Goal: Communication & Community: Ask a question

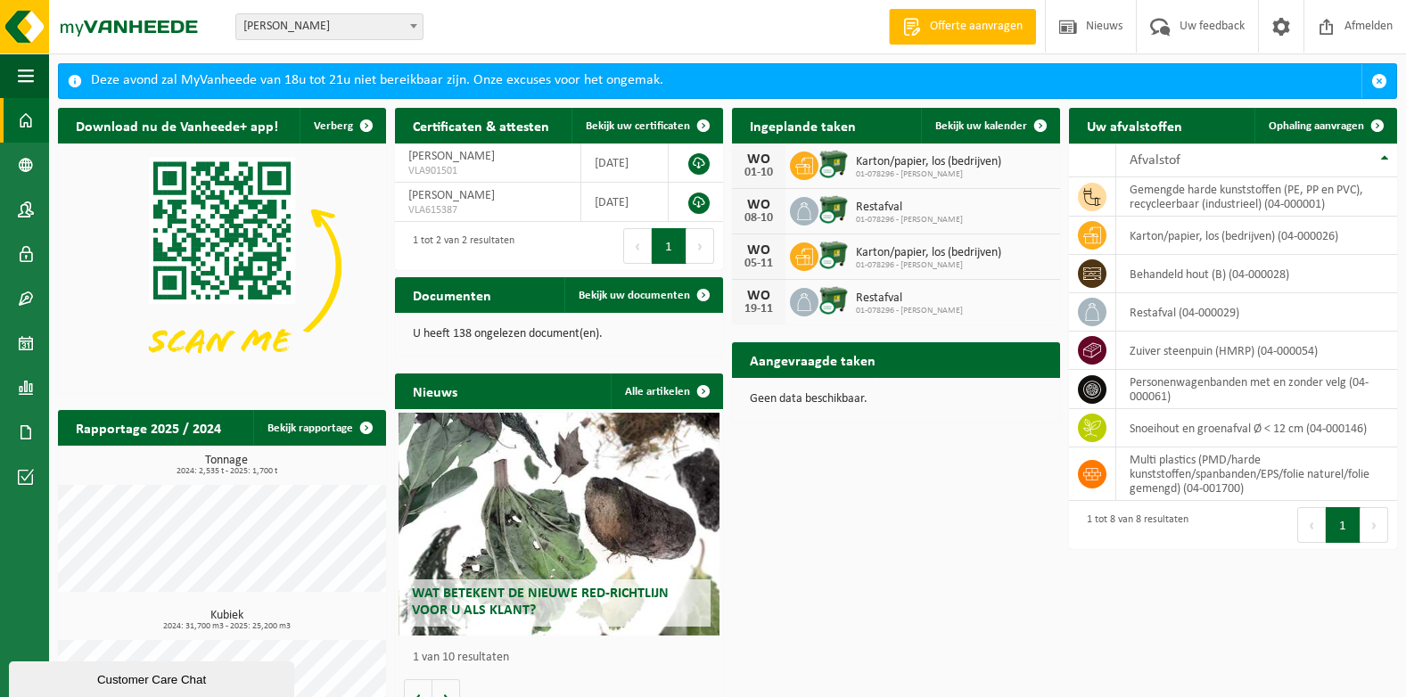
click at [592, 591] on span "Wat betekent de nieuwe RED-richtlijn voor u als klant?" at bounding box center [540, 602] width 257 height 31
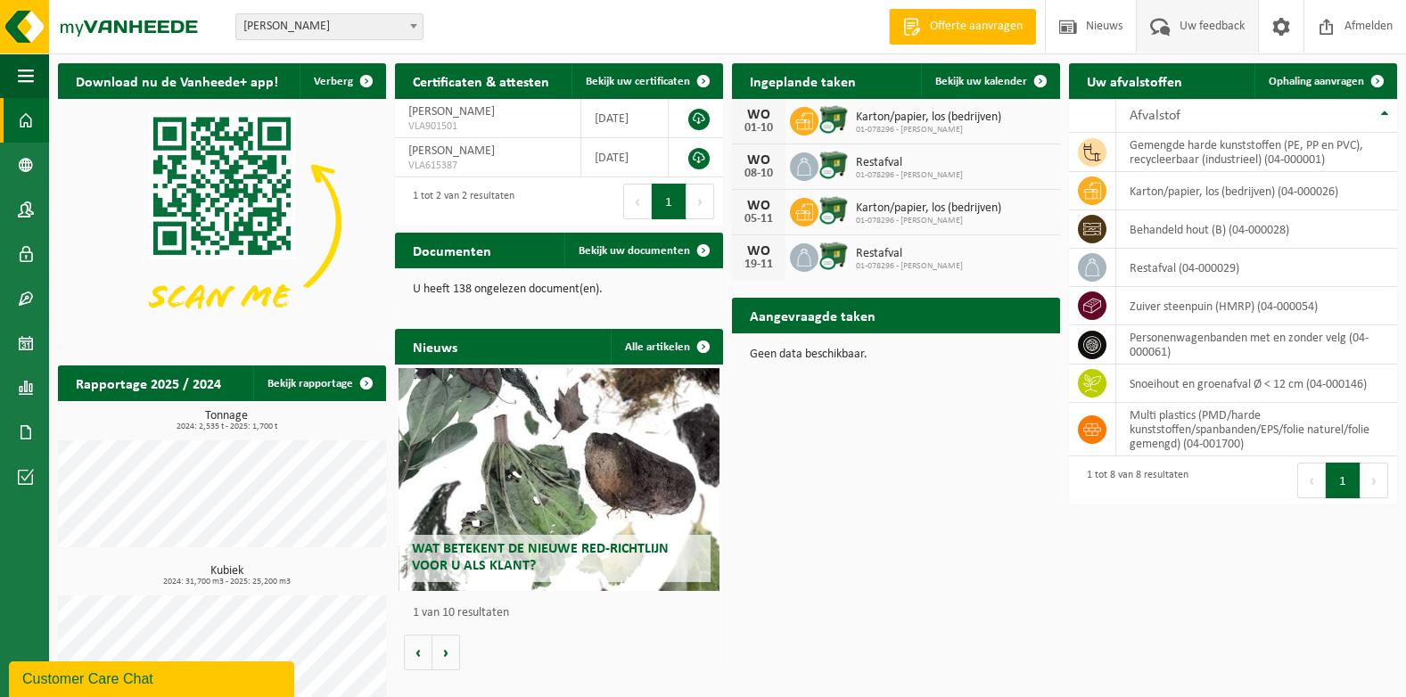
click at [1196, 28] on span "Uw feedback" at bounding box center [1212, 26] width 74 height 53
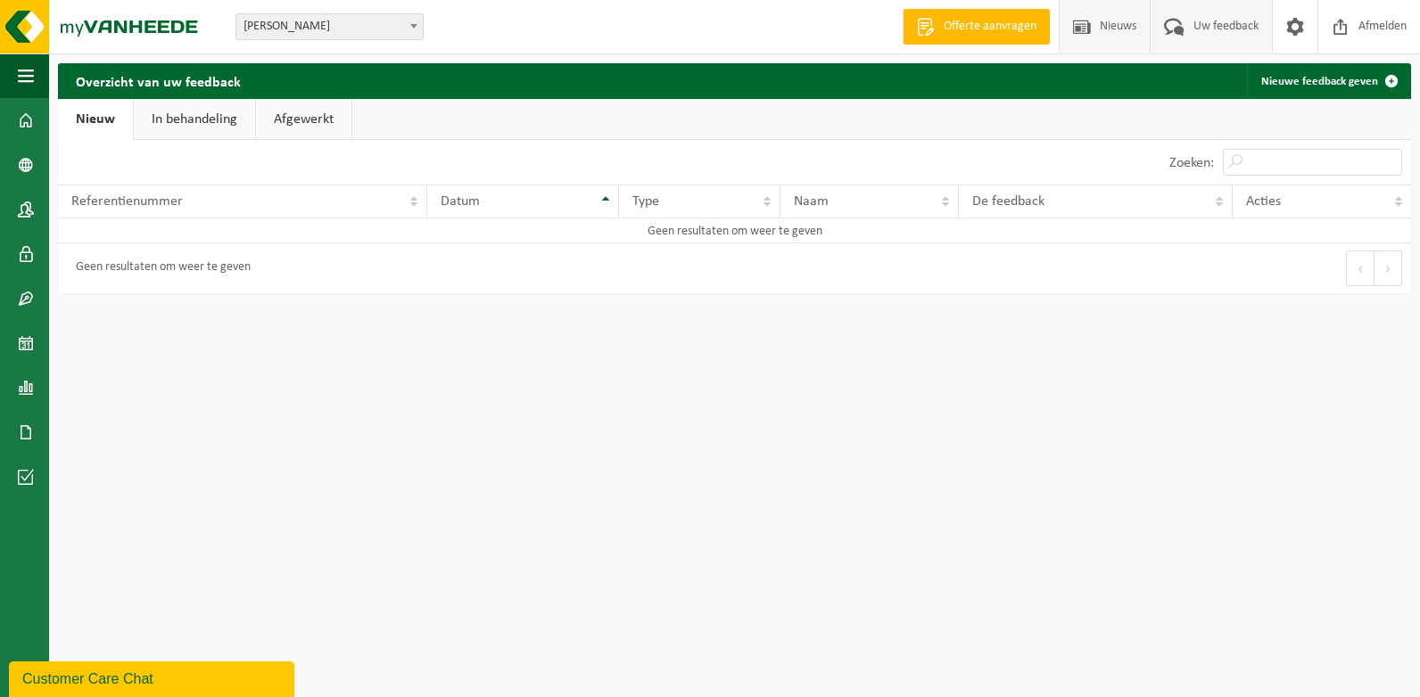
click at [1092, 24] on span at bounding box center [1081, 26] width 27 height 53
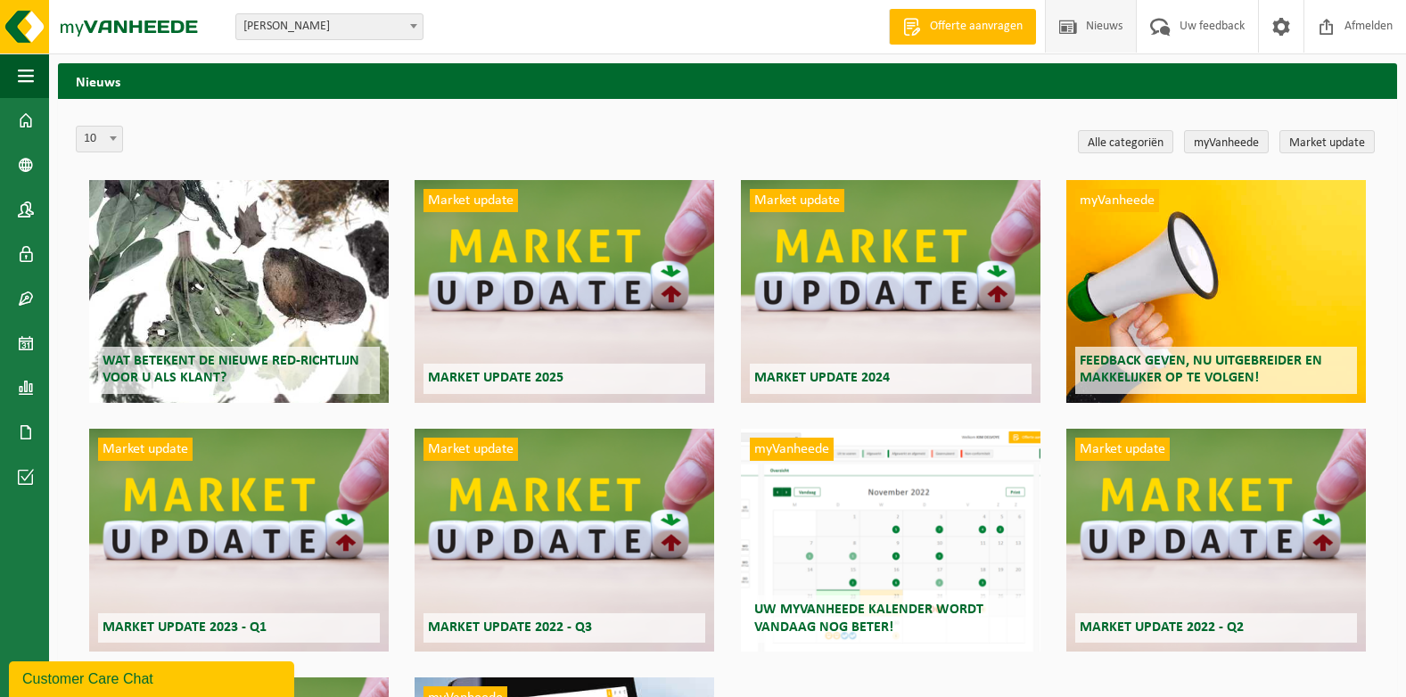
click at [971, 26] on span "Offerte aanvragen" at bounding box center [977, 27] width 102 height 18
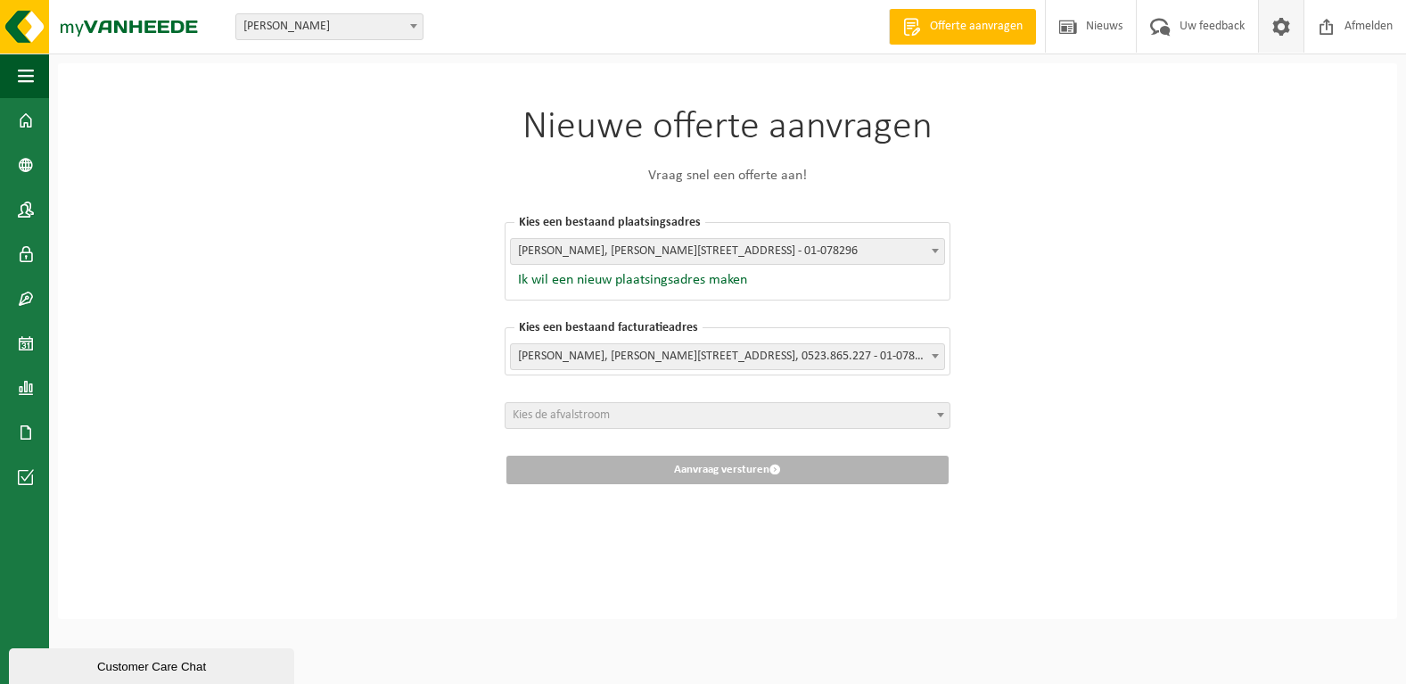
click at [1270, 29] on span at bounding box center [1281, 26] width 27 height 53
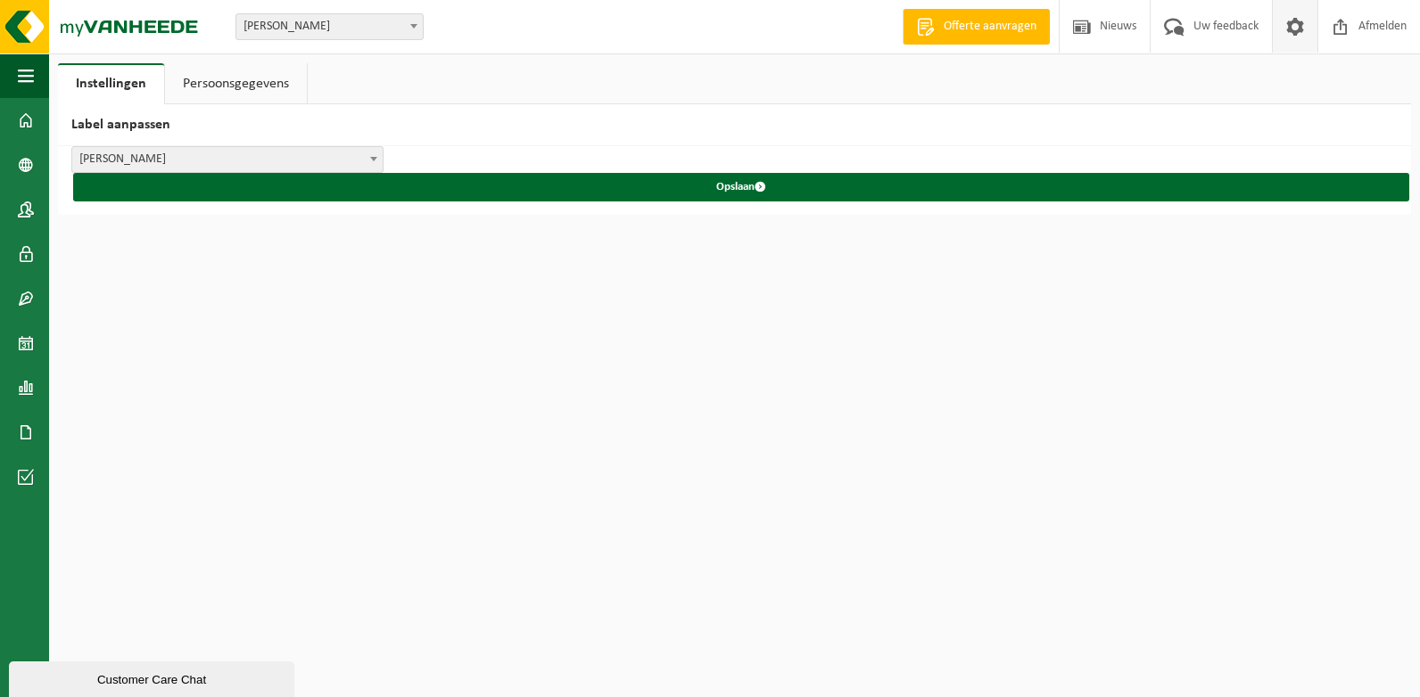
click at [412, 19] on span at bounding box center [414, 25] width 18 height 23
click at [25, 309] on span at bounding box center [26, 298] width 16 height 45
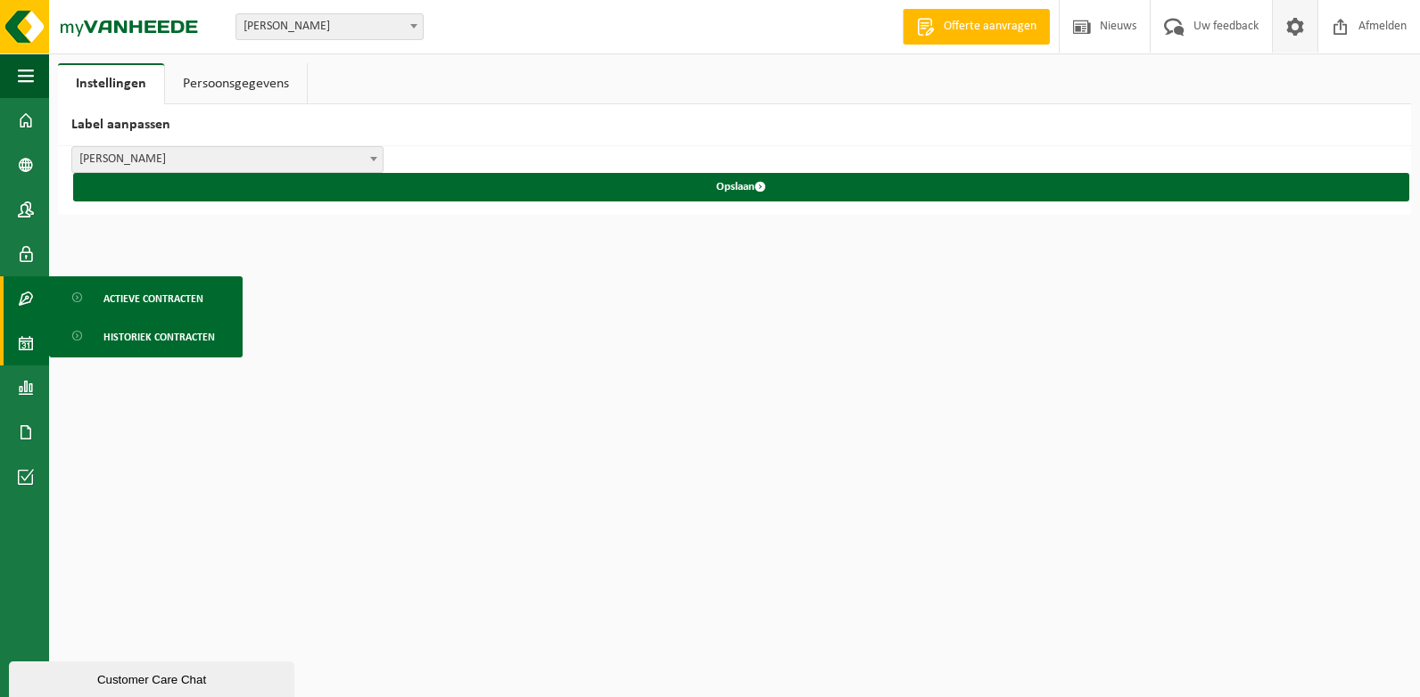
click at [30, 327] on span at bounding box center [26, 343] width 16 height 45
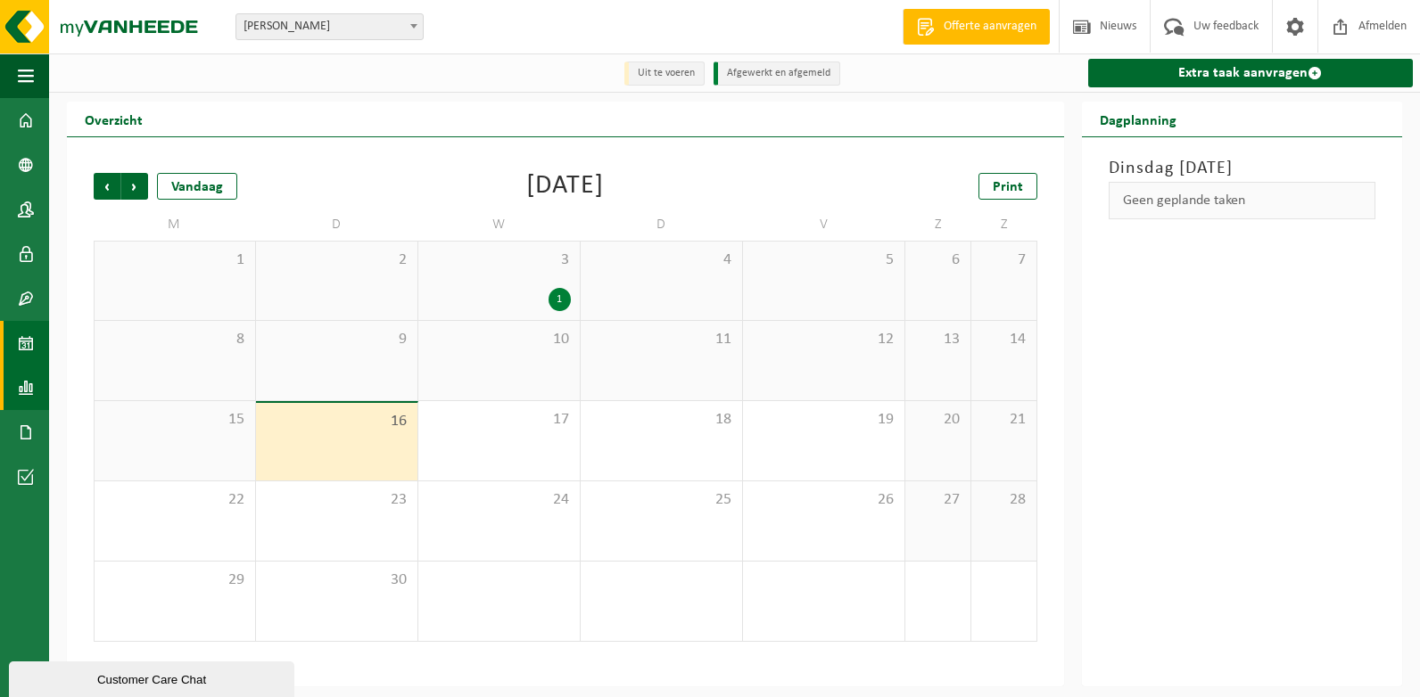
click at [30, 386] on span at bounding box center [26, 388] width 16 height 45
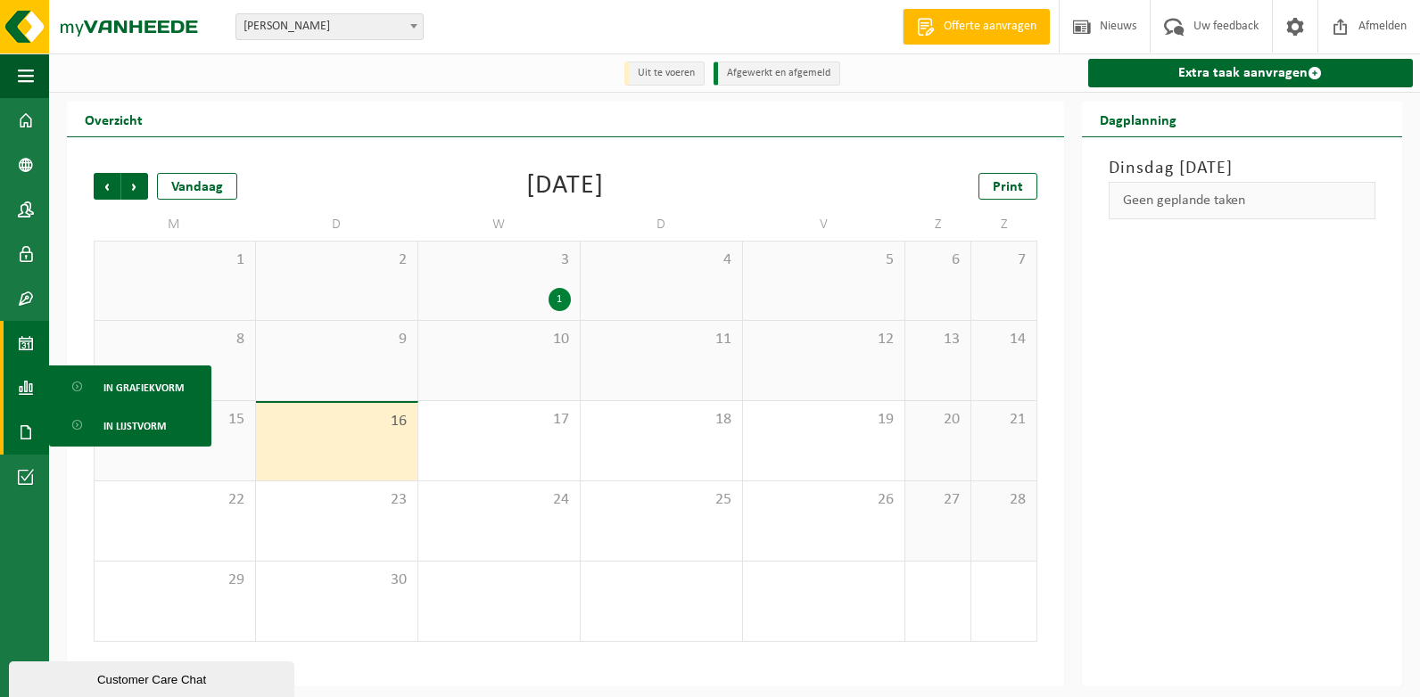
click at [25, 437] on span at bounding box center [26, 432] width 16 height 45
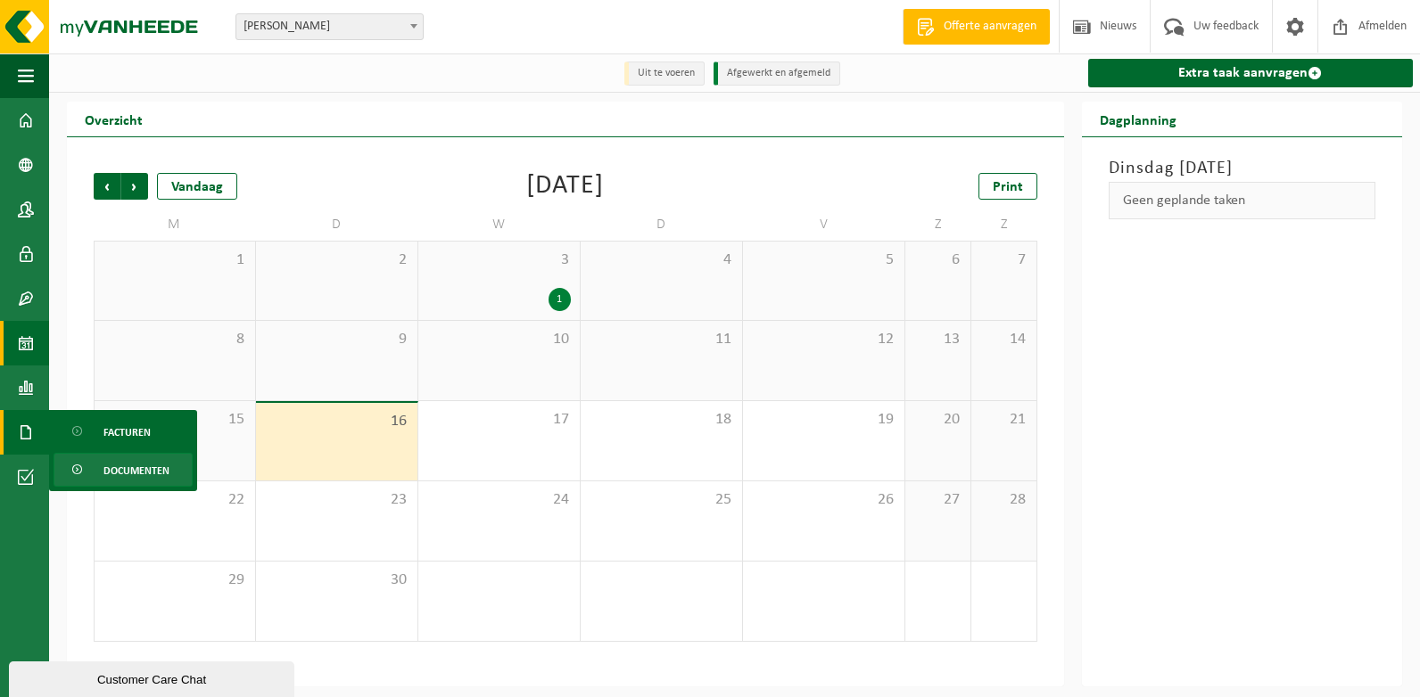
click at [134, 471] on span "Documenten" at bounding box center [136, 471] width 66 height 34
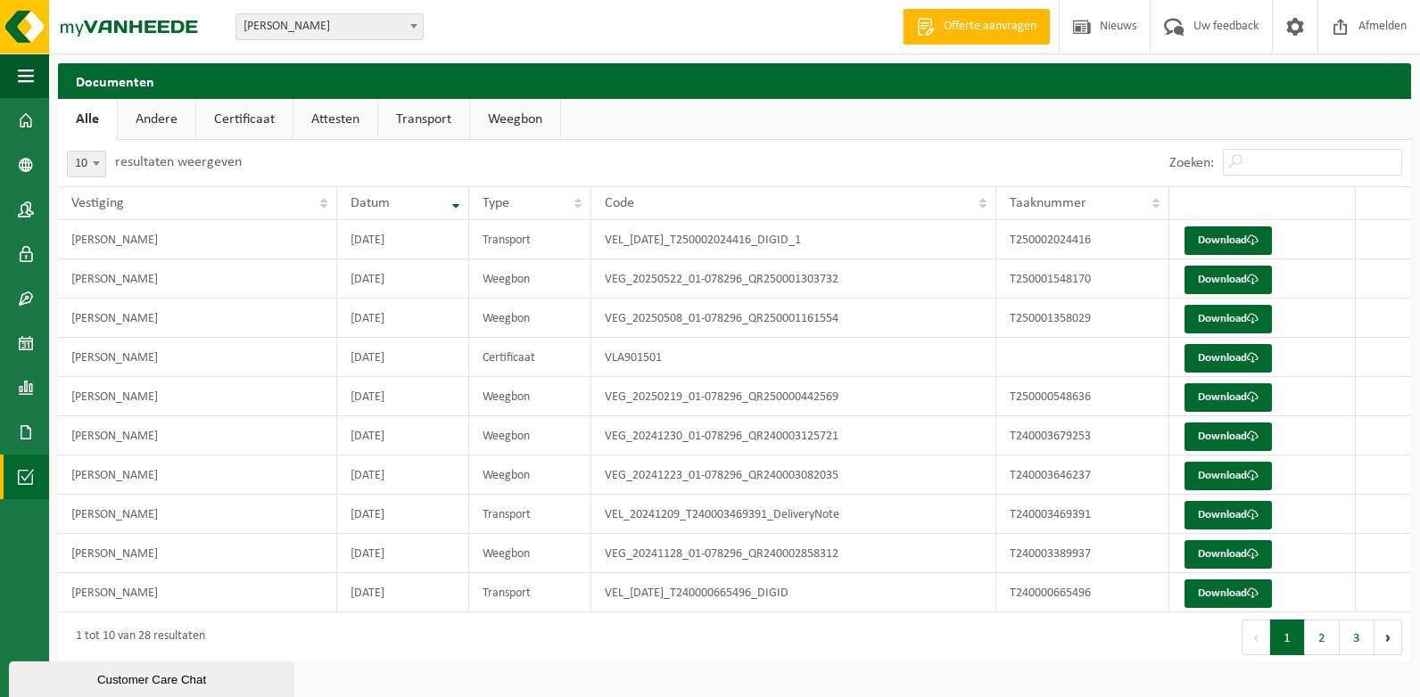
click at [21, 461] on span at bounding box center [26, 477] width 16 height 45
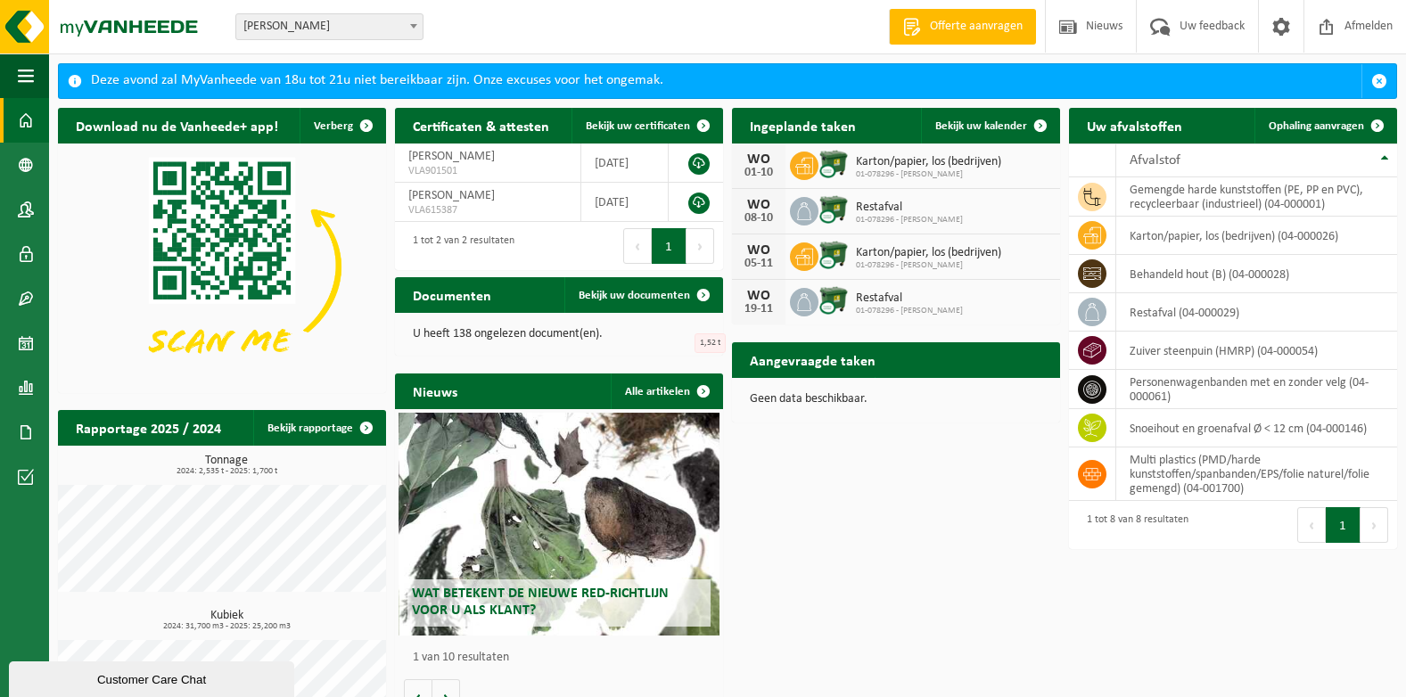
click at [935, 37] on link "Offerte aanvragen" at bounding box center [962, 27] width 147 height 36
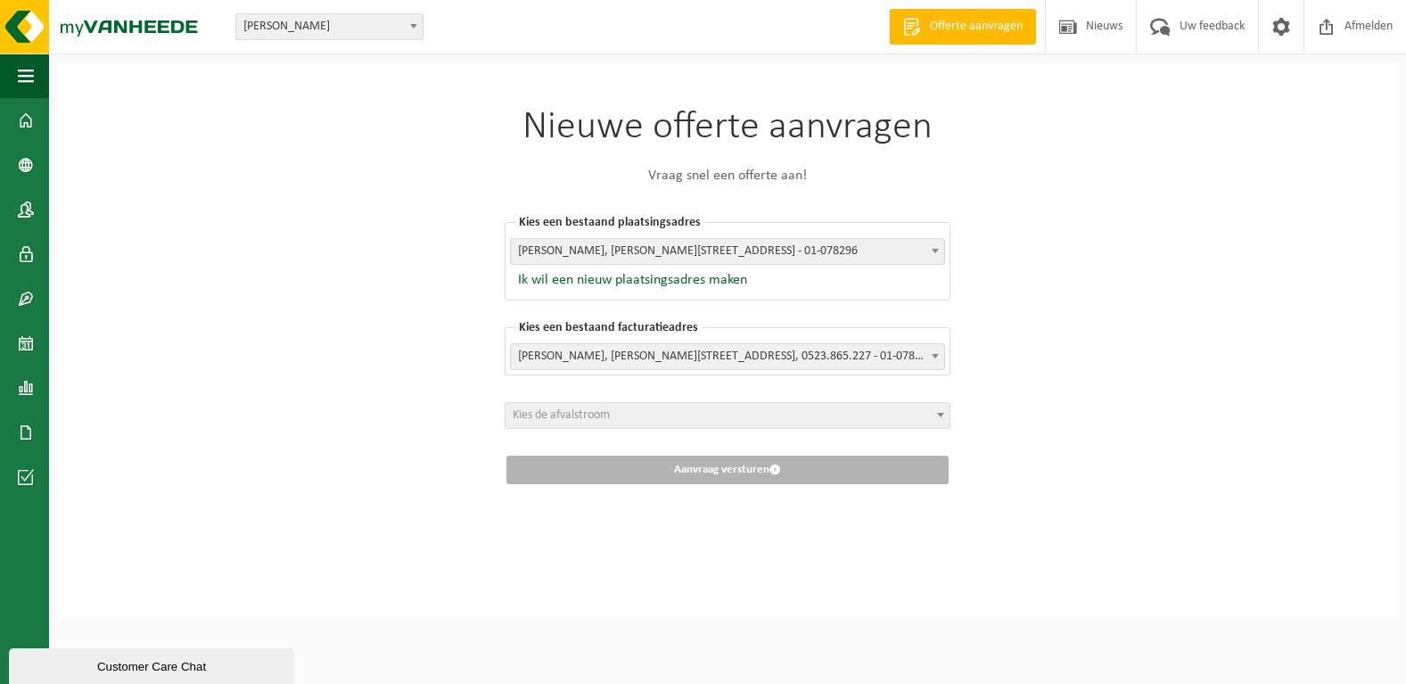
click at [935, 37] on link "Offerte aanvragen" at bounding box center [962, 27] width 147 height 36
click at [128, 662] on div "Customer Care Chat" at bounding box center [151, 666] width 259 height 21
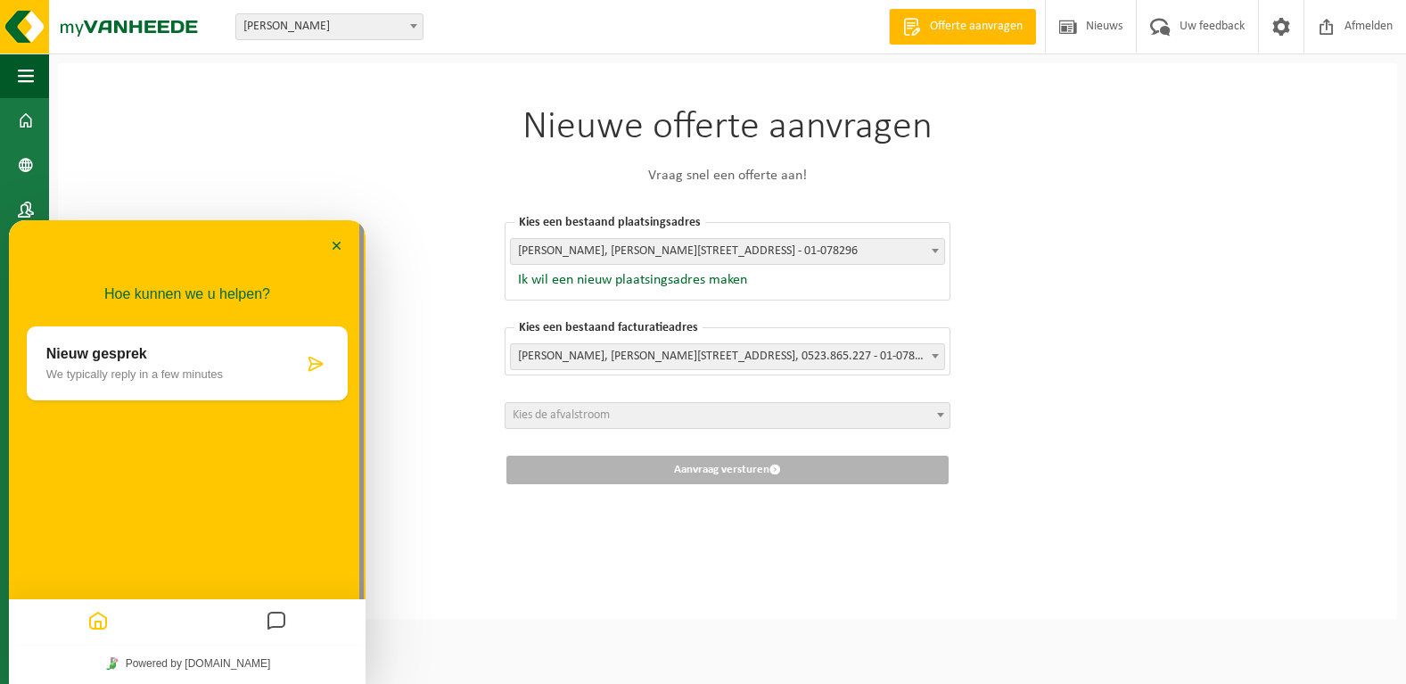
click at [451, 590] on div "Nieuwe offerte aanvragen Vraag snel een offerte aan! Kies een bestaand plaatsin…" at bounding box center [728, 341] width 1340 height 556
click at [334, 247] on button "Minimaliseer" at bounding box center [337, 247] width 29 height 27
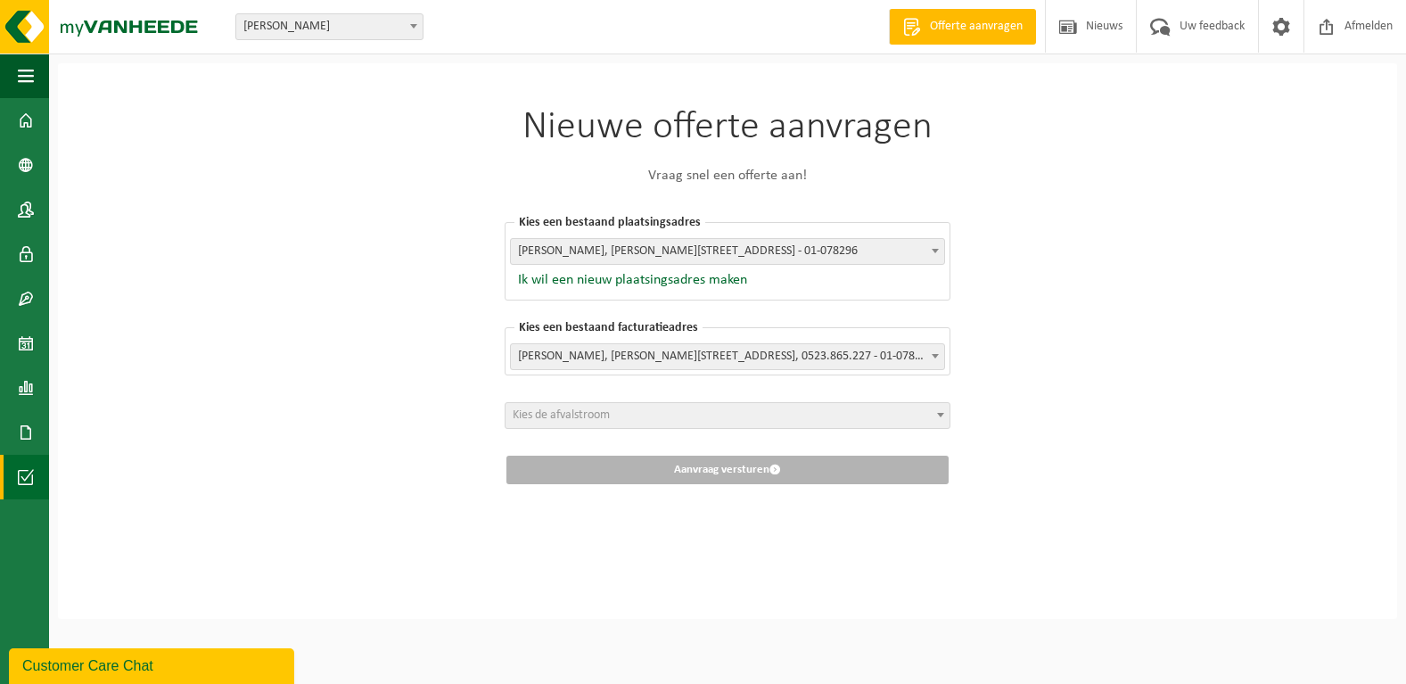
click at [30, 476] on span at bounding box center [26, 477] width 16 height 45
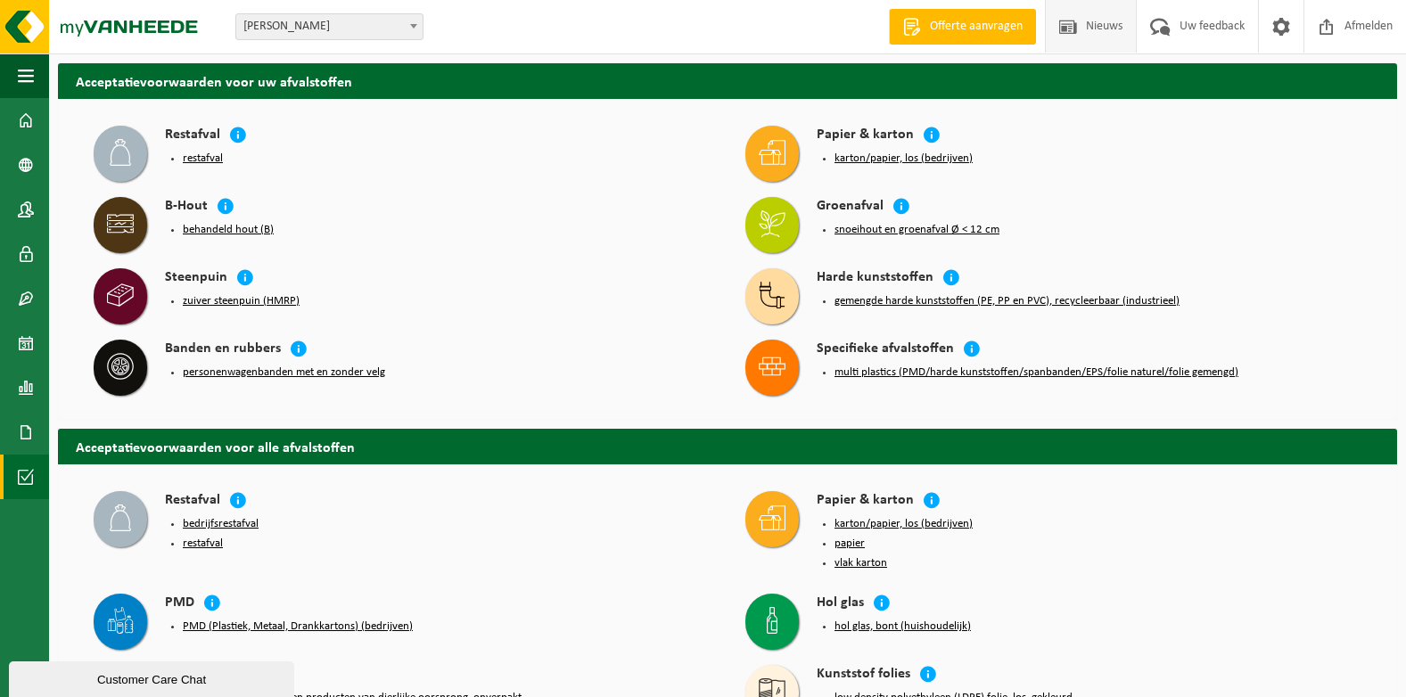
click at [1097, 15] on span "Nieuws" at bounding box center [1104, 26] width 45 height 53
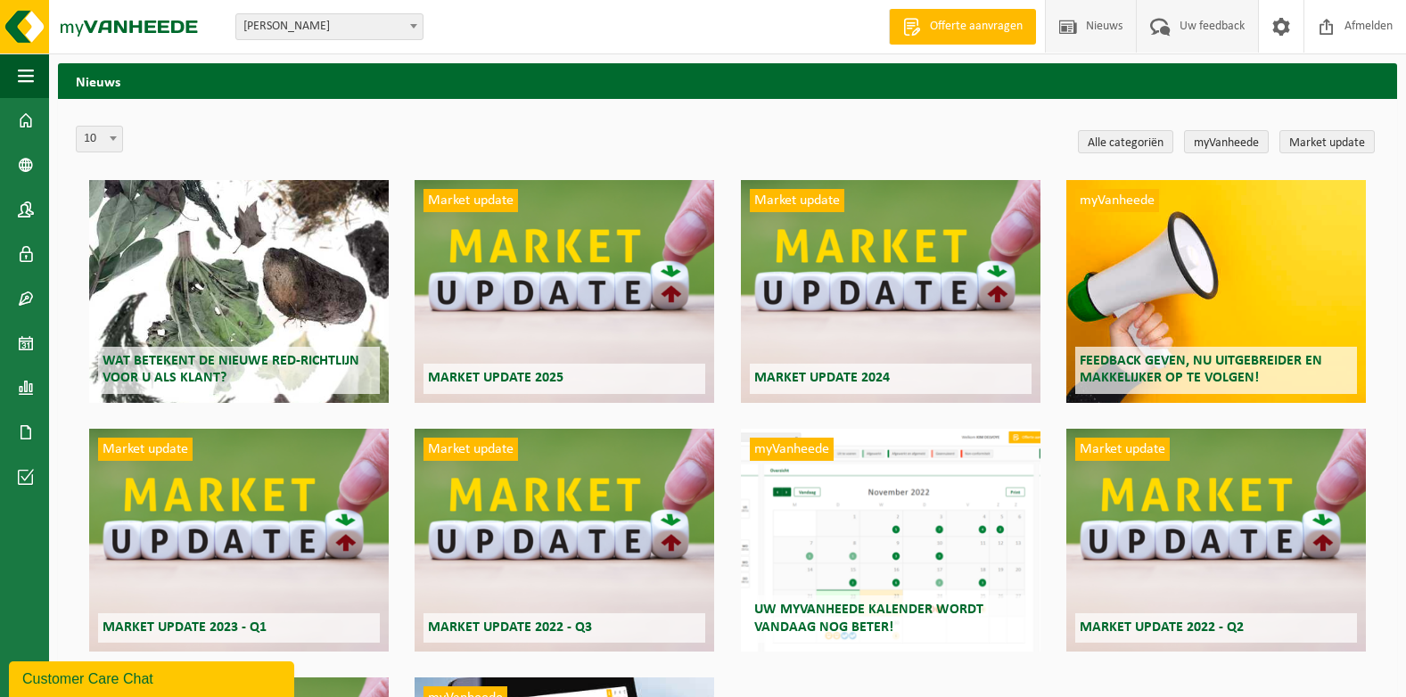
click at [1175, 30] on span "Uw feedback" at bounding box center [1212, 26] width 74 height 53
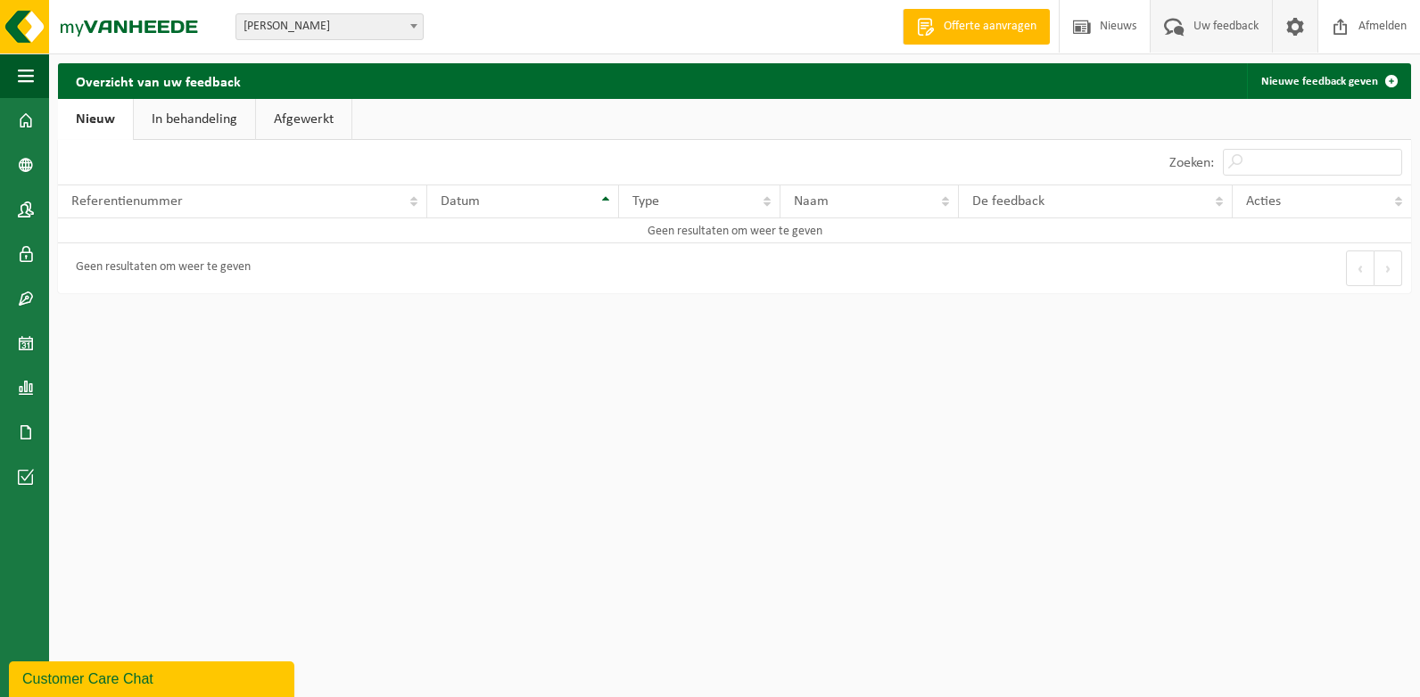
click at [1294, 25] on span at bounding box center [1295, 26] width 27 height 53
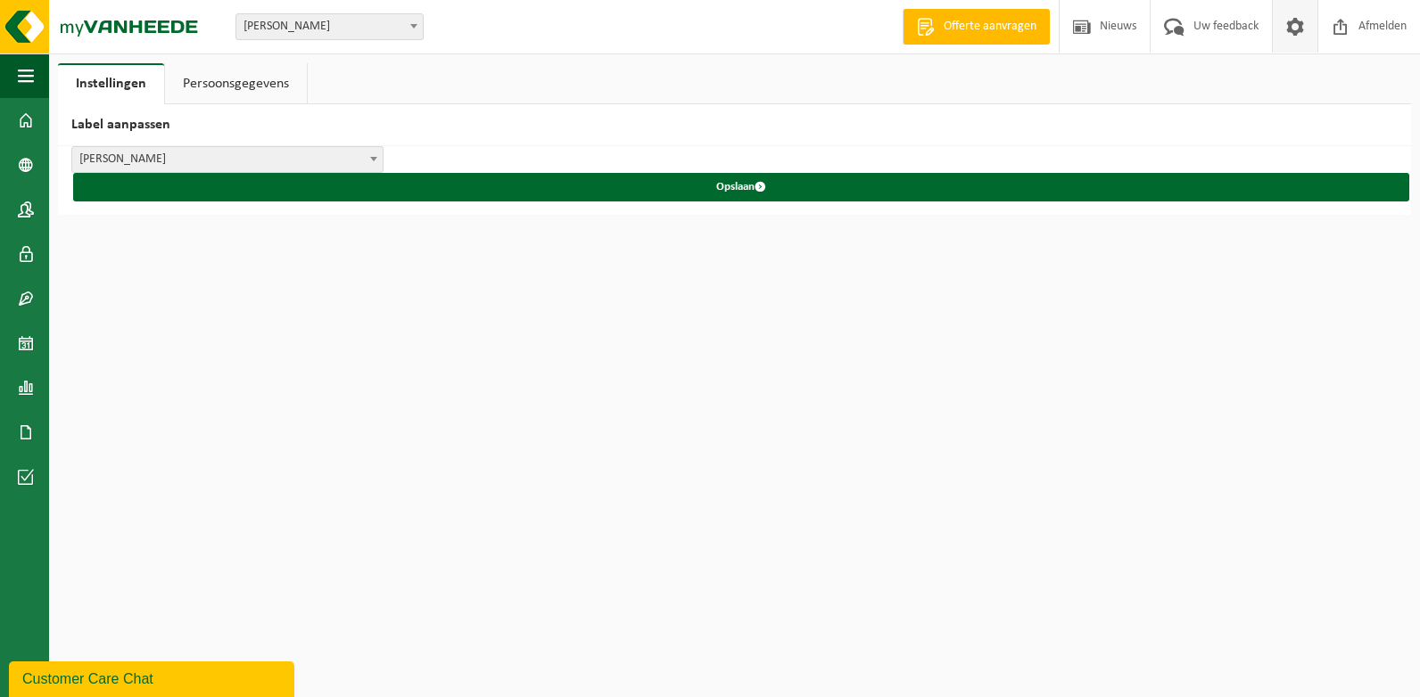
click at [252, 78] on link "Persoonsgegevens" at bounding box center [236, 83] width 142 height 41
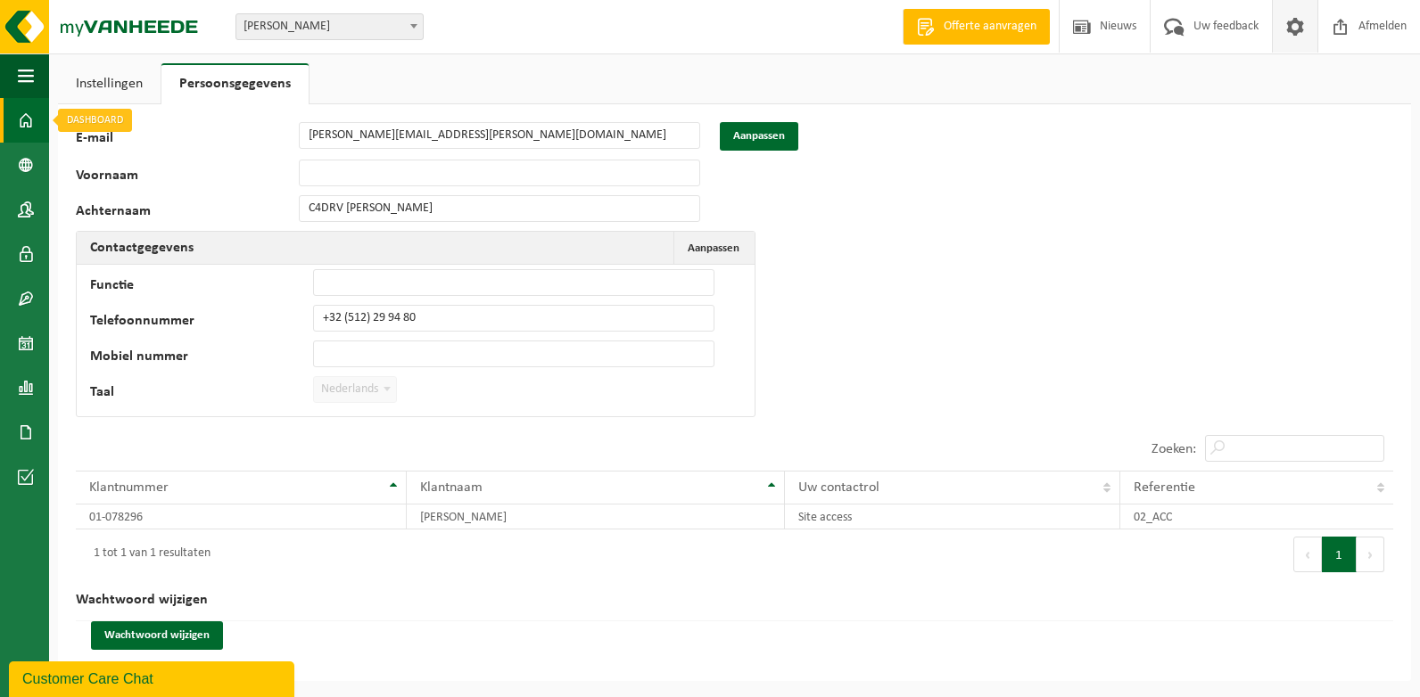
click at [17, 123] on link "Dashboard" at bounding box center [24, 120] width 49 height 45
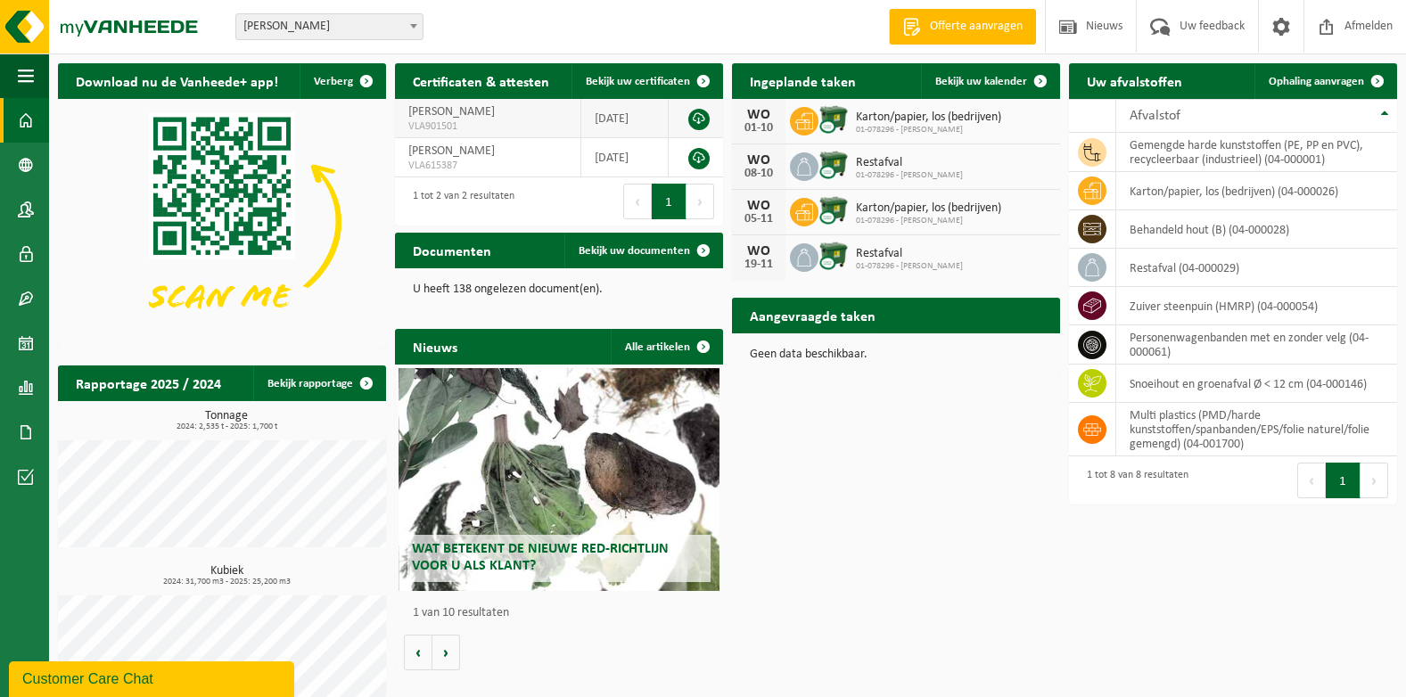
click at [701, 116] on link at bounding box center [699, 119] width 21 height 21
click at [571, 250] on link "Bekijk uw documenten" at bounding box center [643, 251] width 157 height 36
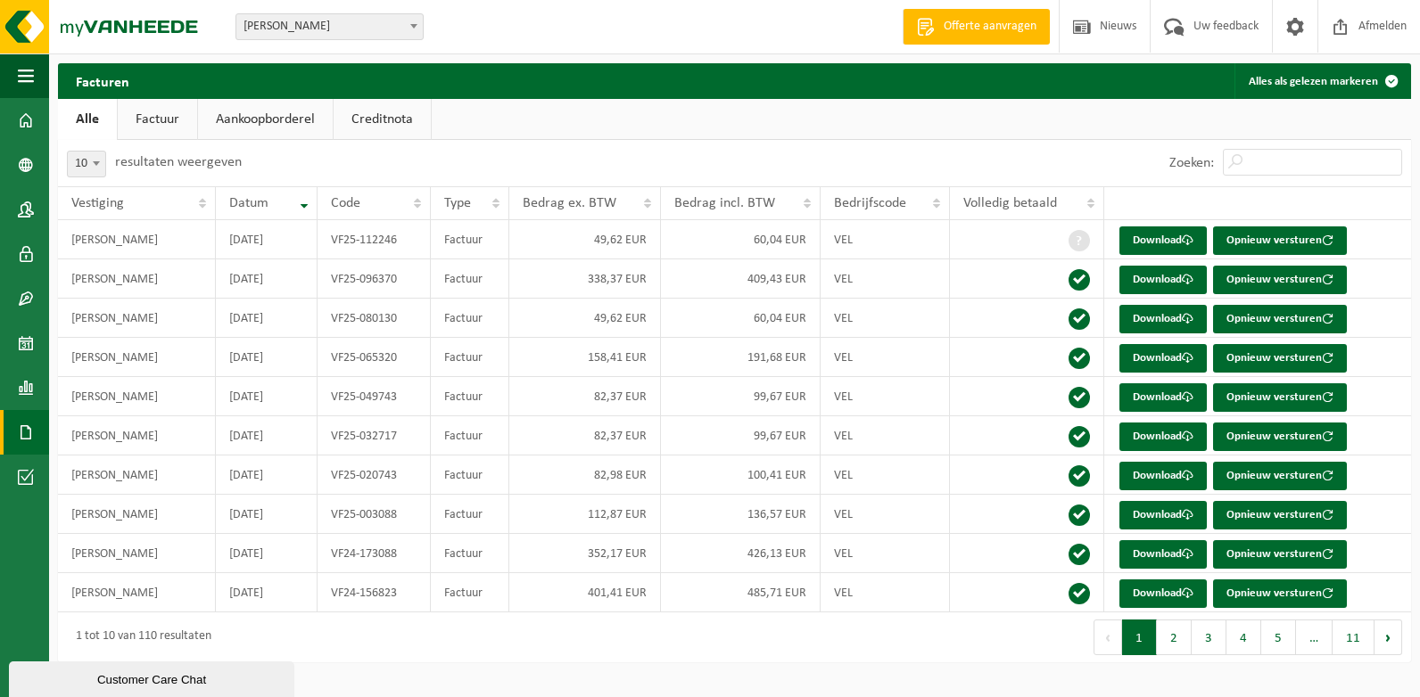
click at [159, 126] on link "Factuur" at bounding box center [157, 119] width 79 height 41
click at [228, 123] on link "Aankoopborderel" at bounding box center [267, 119] width 135 height 41
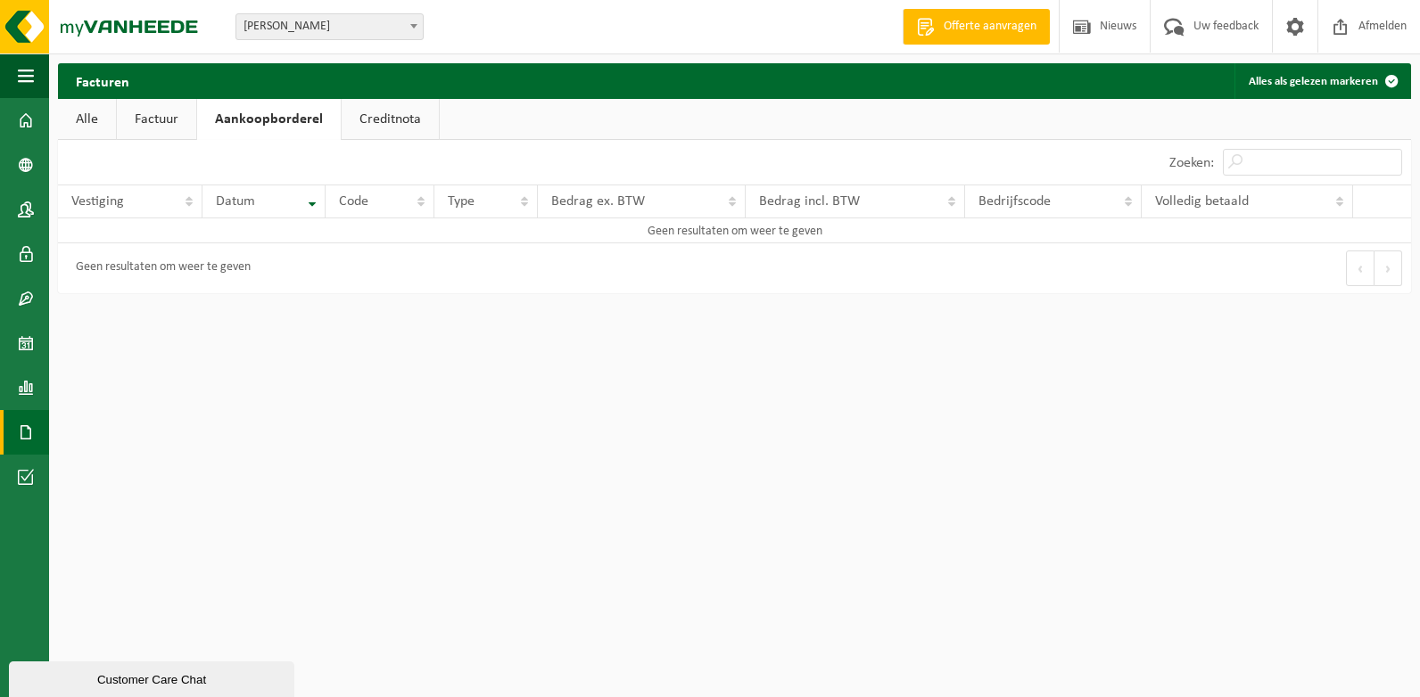
click at [385, 128] on link "Creditnota" at bounding box center [390, 119] width 97 height 41
click at [104, 120] on link "Alle" at bounding box center [87, 119] width 58 height 41
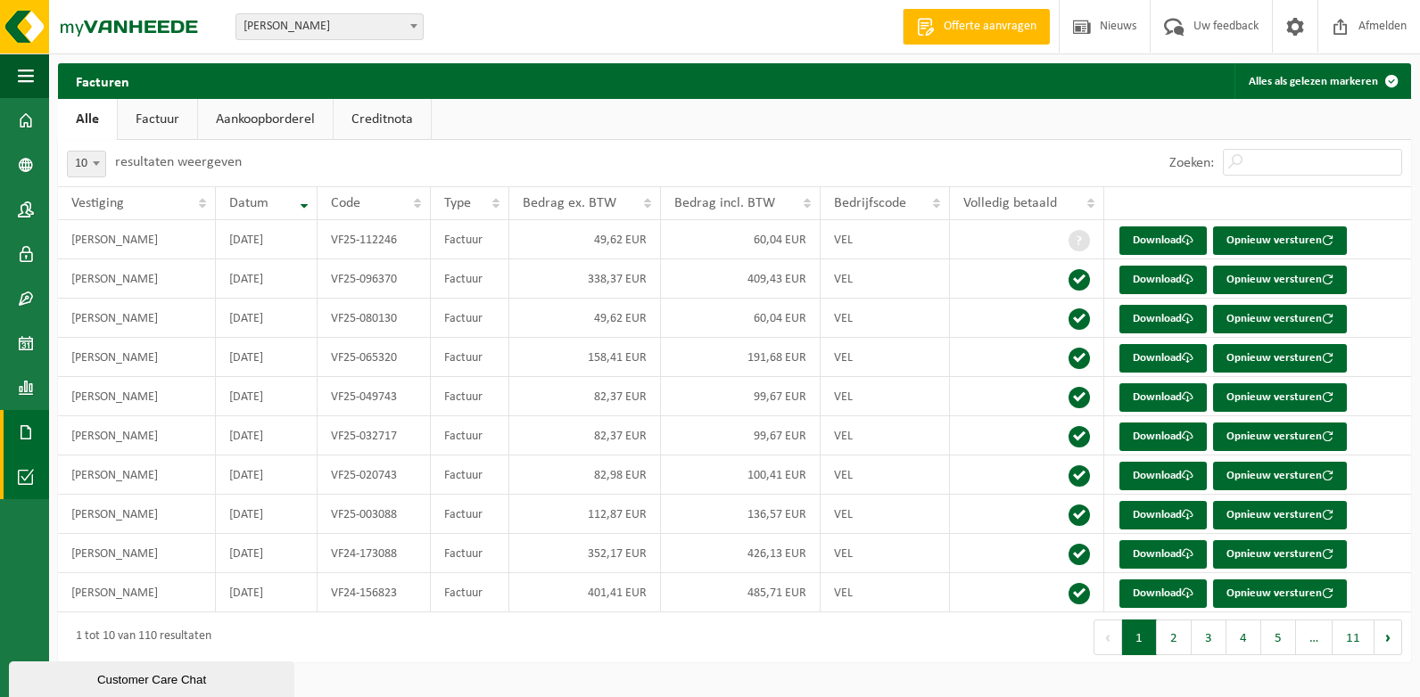
click at [24, 467] on span at bounding box center [26, 477] width 16 height 45
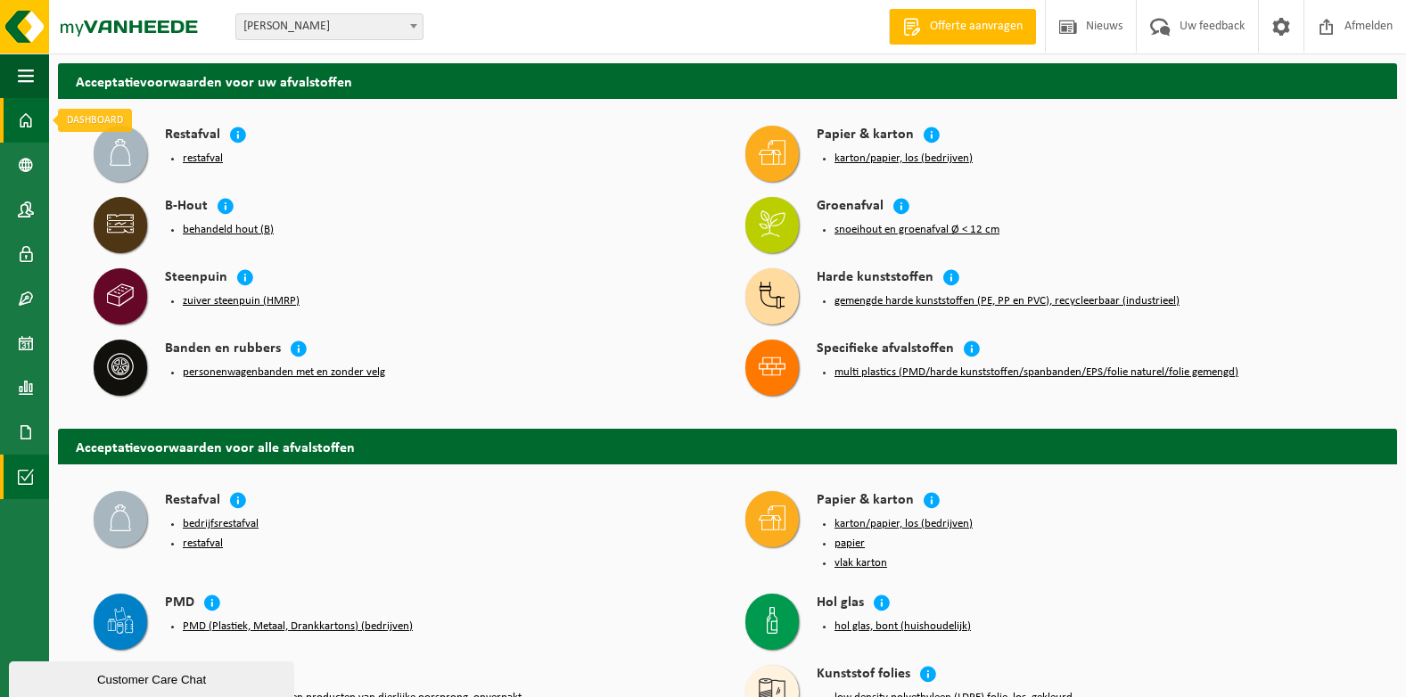
click at [25, 134] on span at bounding box center [26, 120] width 16 height 45
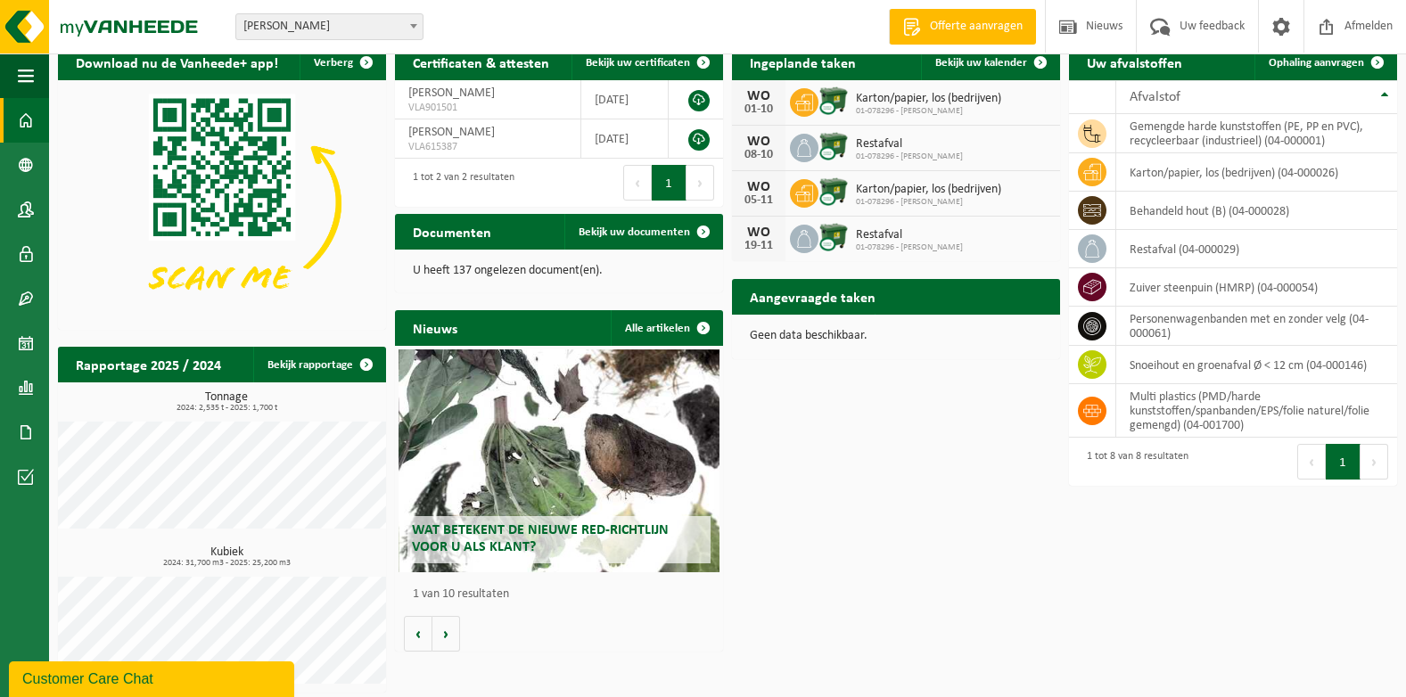
scroll to position [23, 0]
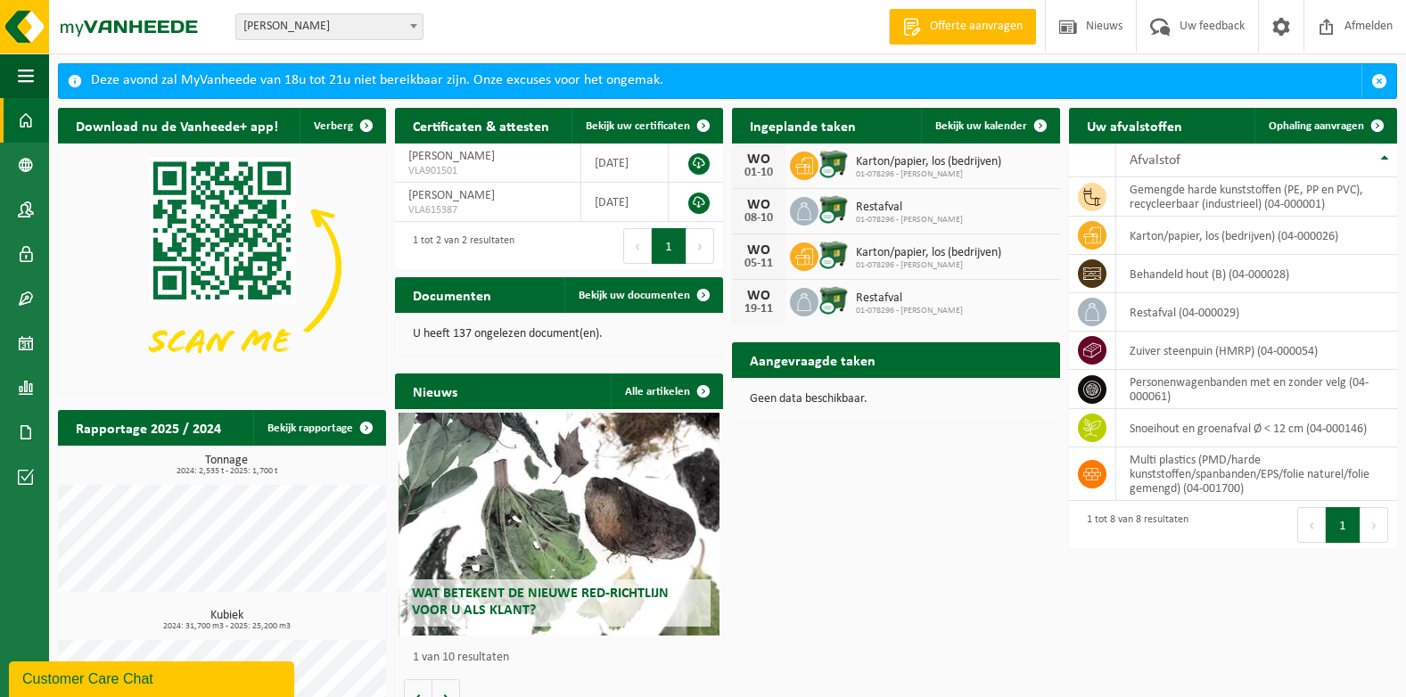
click at [213, 671] on div "Customer Care Chat" at bounding box center [151, 679] width 259 height 21
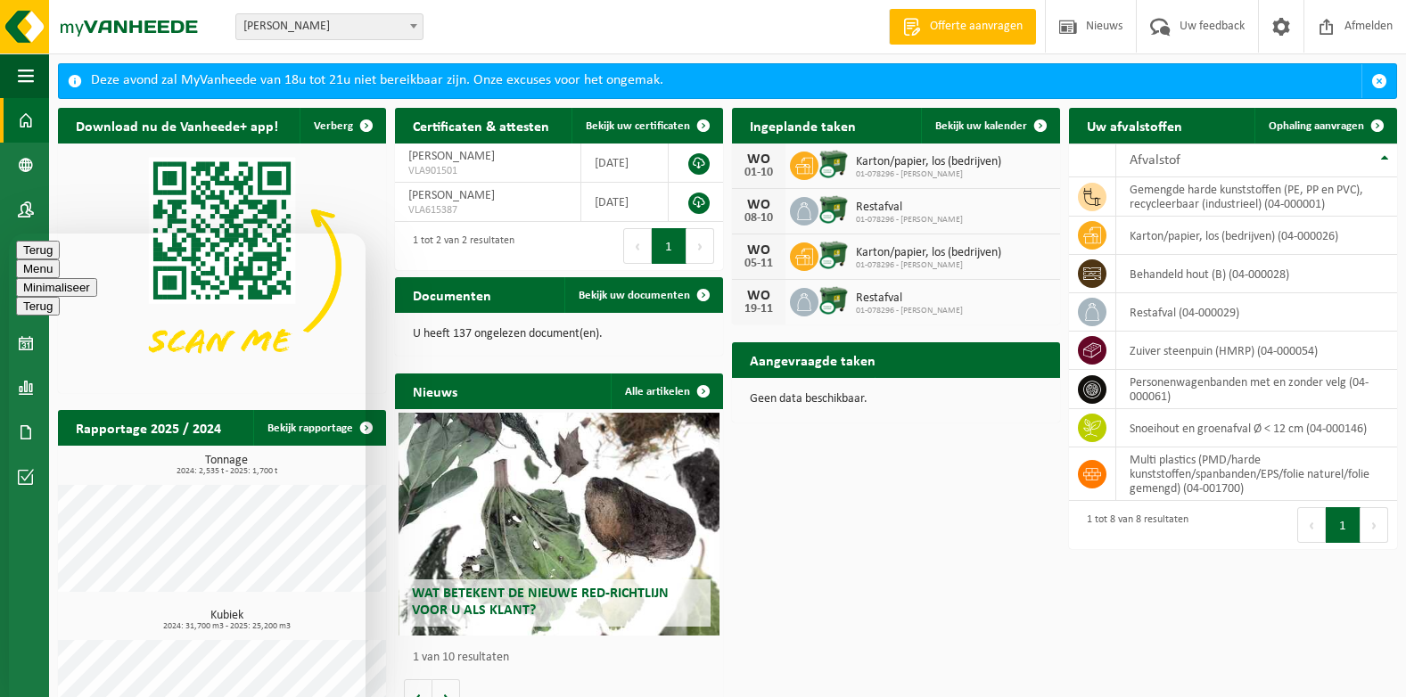
type textarea "beste,"
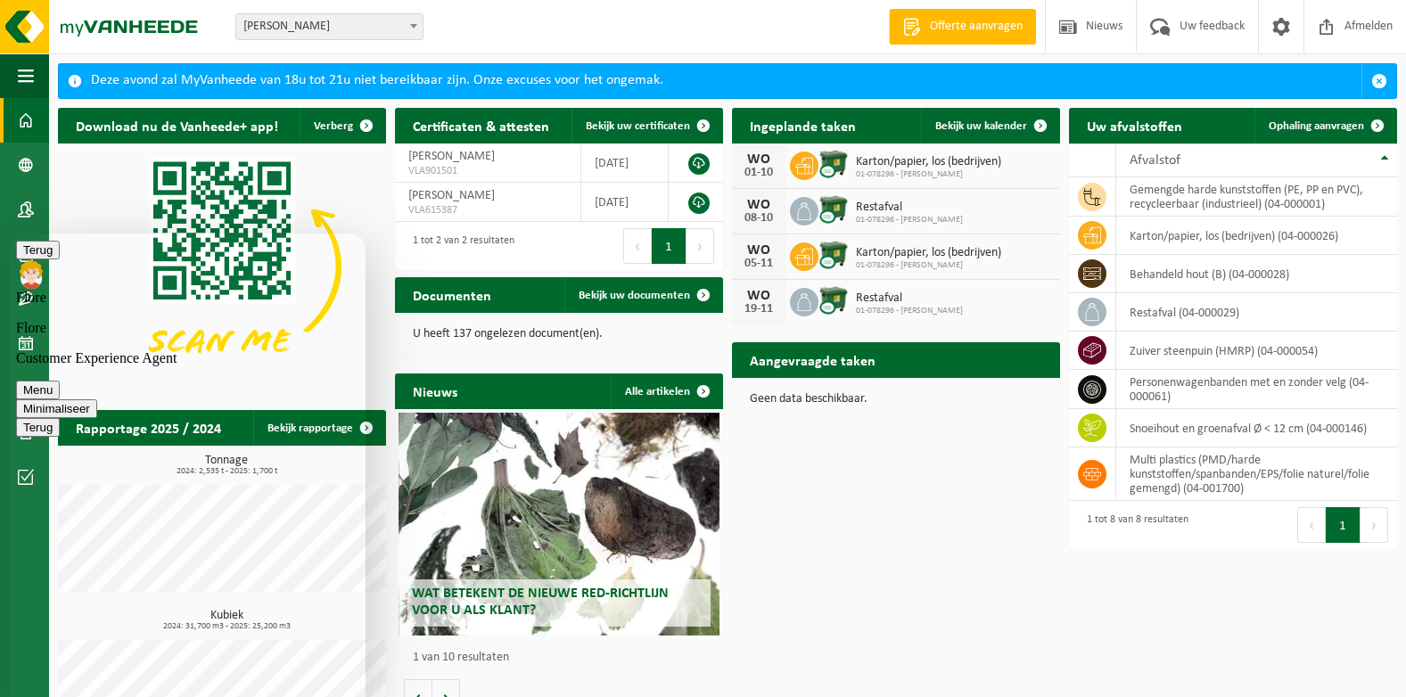
type textarea "Ik krijg een mail dat we onze Red-verklaring moeten in orde brengen maar waar v…"
type textarea "oke, bedankt!"
